Goal: Information Seeking & Learning: Learn about a topic

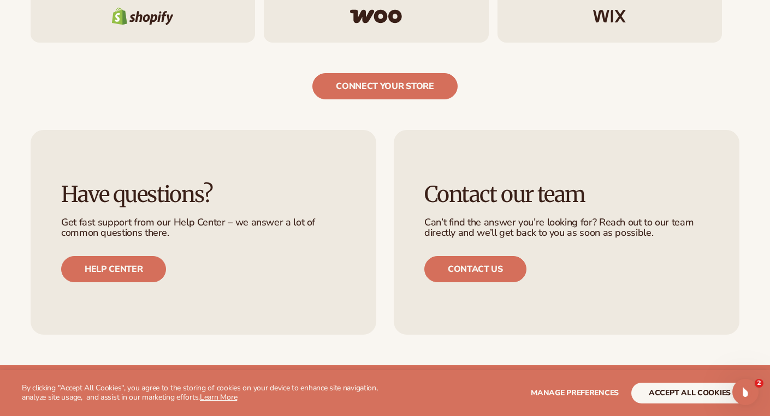
click at [244, 119] on div "Have questions? Get fast support from our Help Center – we answer a lot of comm…" at bounding box center [385, 232] width 770 height 266
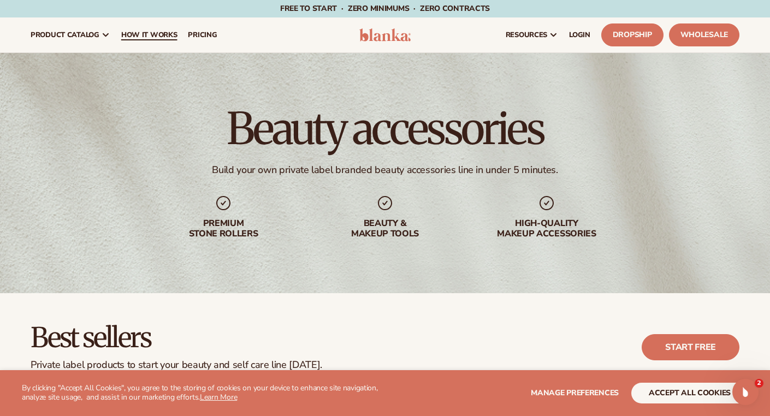
click at [154, 38] on span "How It Works" at bounding box center [149, 35] width 56 height 9
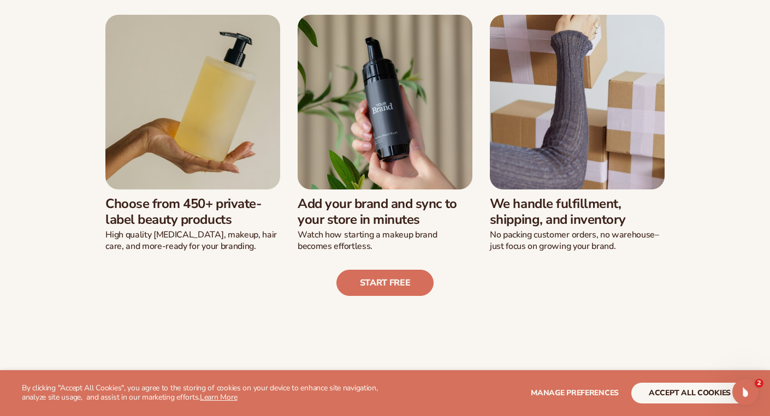
scroll to position [306, 0]
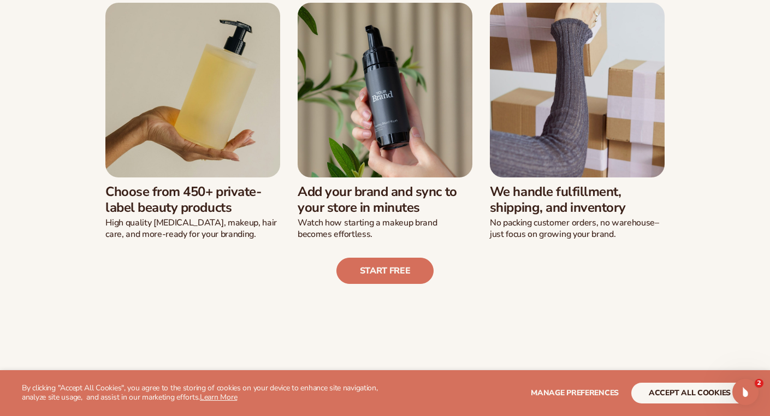
click at [240, 101] on img at bounding box center [192, 90] width 175 height 175
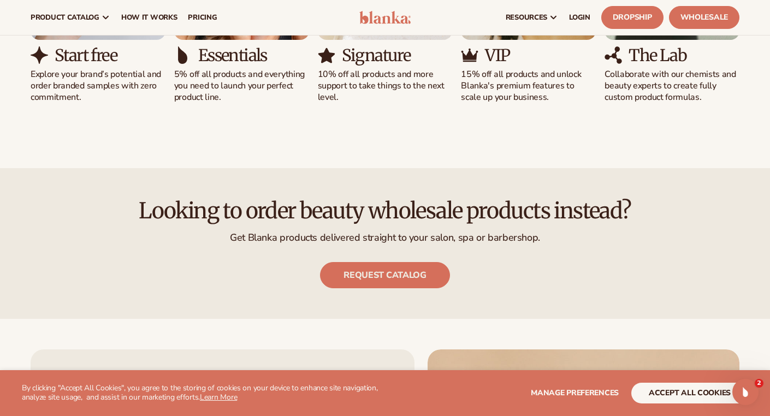
scroll to position [873, 0]
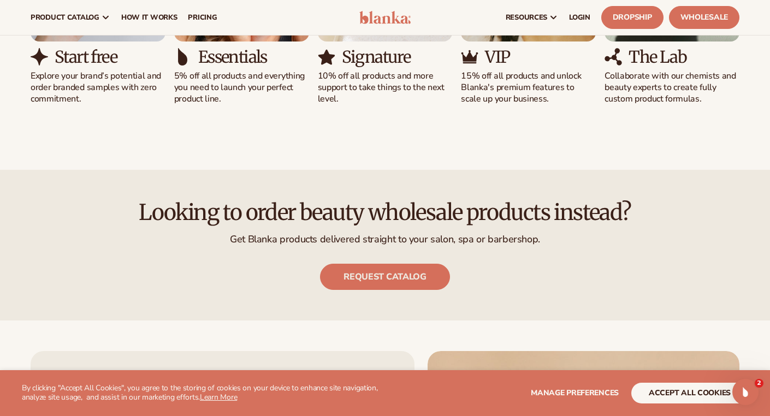
click at [88, 165] on main "Designed by you. Made by us. From concept to creation, Blanka helps new and est…" at bounding box center [385, 345] width 770 height 2330
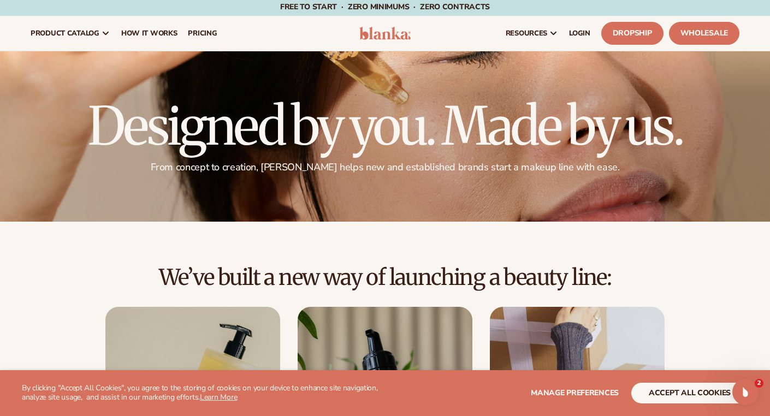
scroll to position [0, 0]
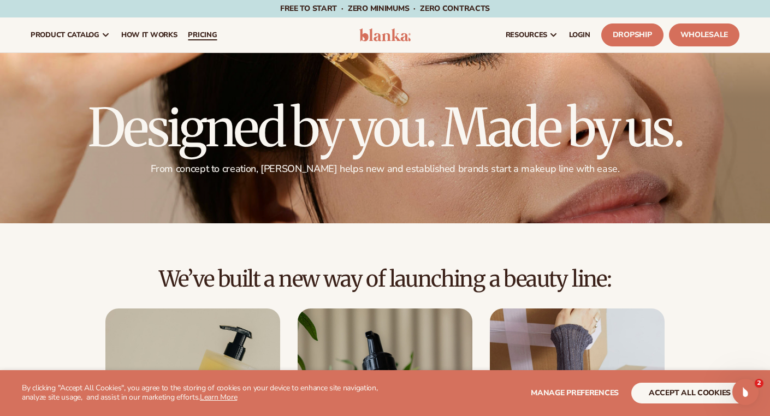
click at [205, 37] on span "pricing" at bounding box center [202, 35] width 29 height 9
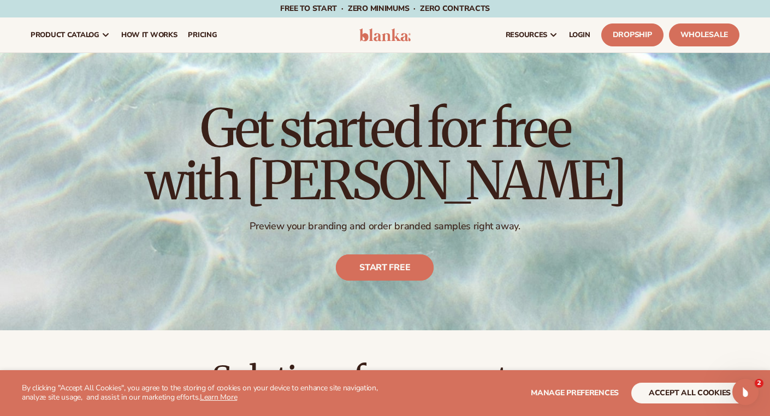
click at [367, 273] on link "Start free" at bounding box center [385, 268] width 98 height 26
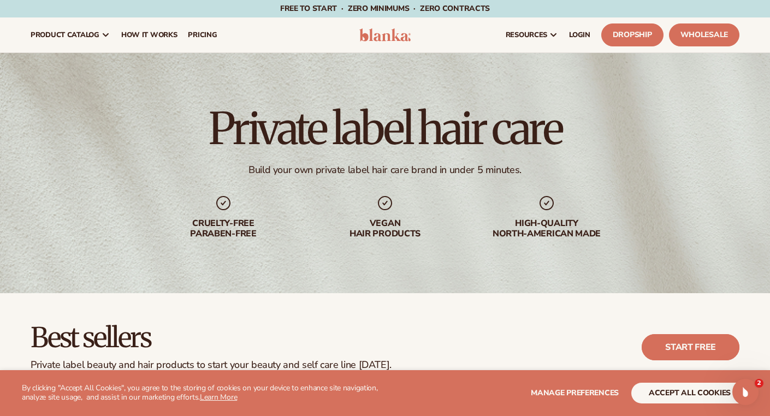
click at [671, 354] on link "Start free" at bounding box center [690, 347] width 98 height 26
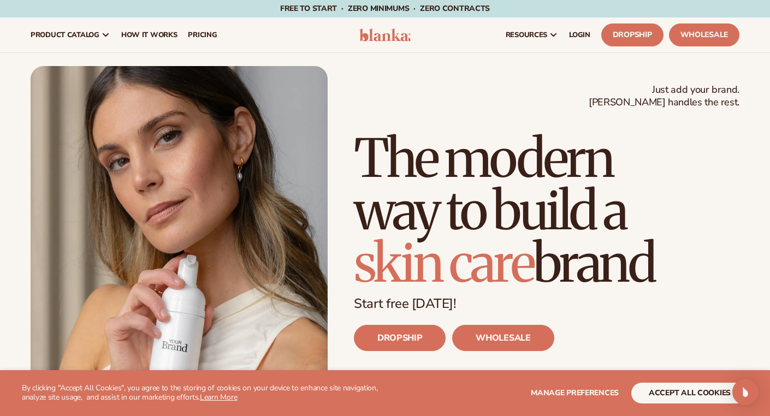
click at [726, 213] on h1 "The modern way to build a skin care brand" at bounding box center [546, 210] width 385 height 157
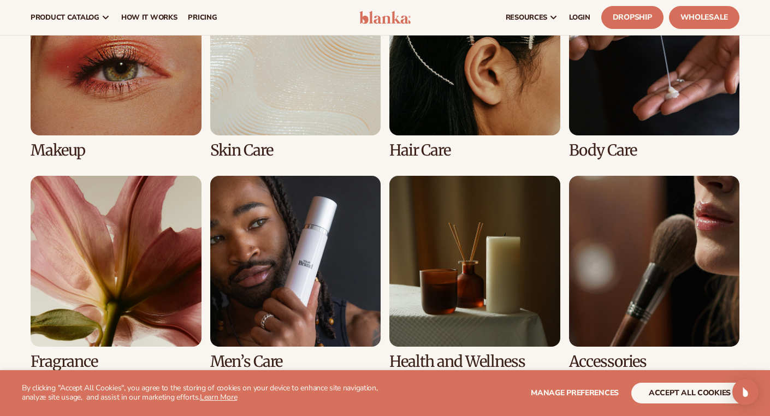
scroll to position [2358, 0]
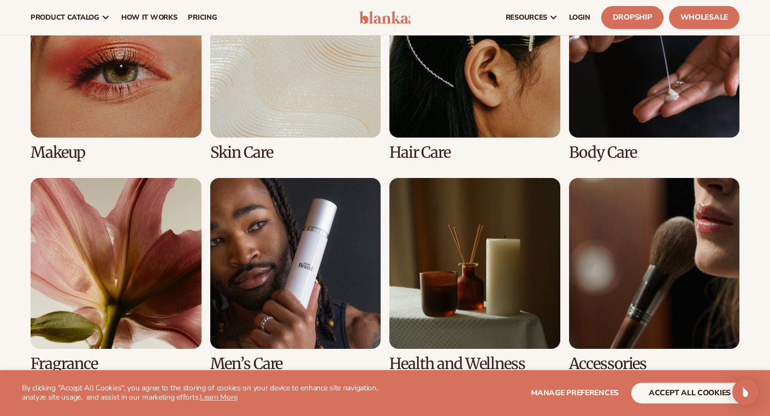
click at [287, 118] on link "2 / 8" at bounding box center [295, 64] width 171 height 194
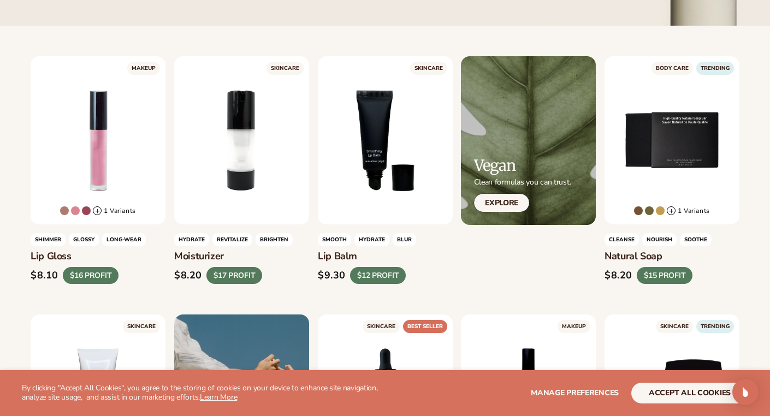
scroll to position [306, 0]
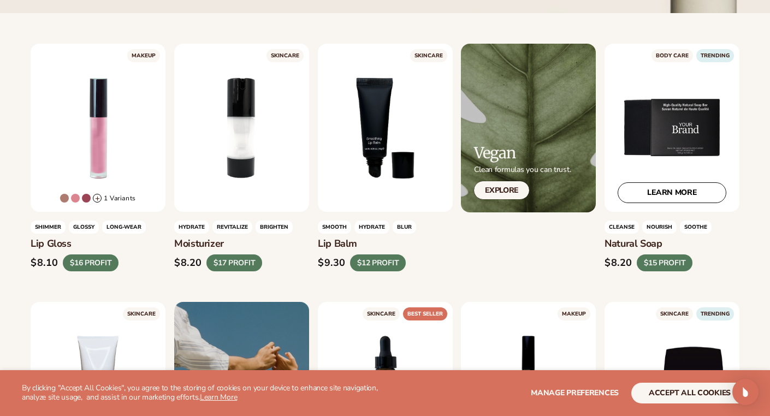
click at [675, 137] on div "LEARN MORE" at bounding box center [671, 128] width 135 height 168
click at [668, 193] on link "LEARN MORE" at bounding box center [671, 193] width 109 height 21
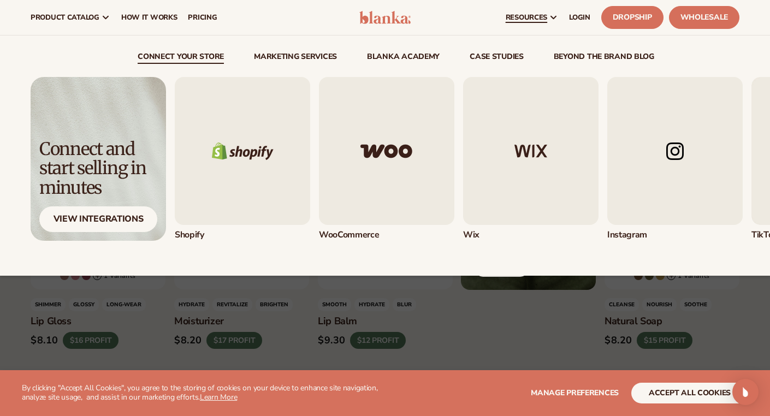
scroll to position [218, 0]
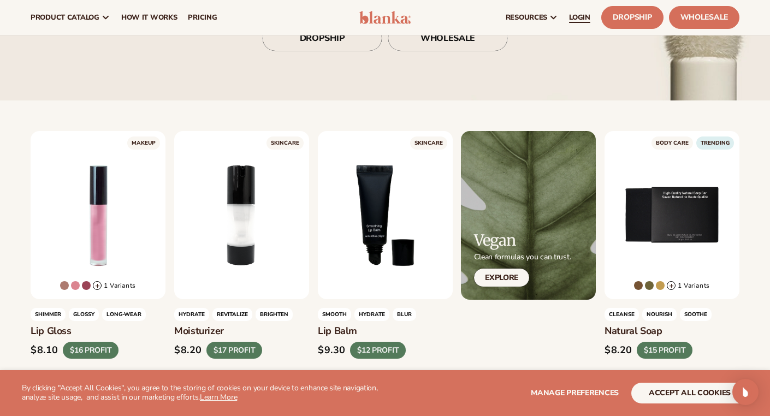
click at [578, 17] on span "LOGIN" at bounding box center [579, 17] width 21 height 9
